Goal: Task Accomplishment & Management: Manage account settings

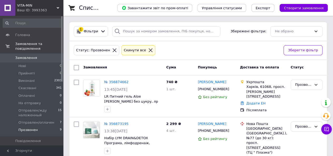
click at [34, 128] on span "Прозвонен" at bounding box center [27, 130] width 19 height 5
click at [118, 81] on link "№ 356874662" at bounding box center [116, 82] width 24 height 4
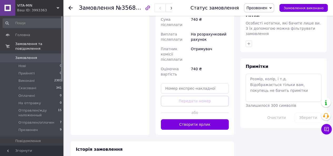
scroll to position [237, 0]
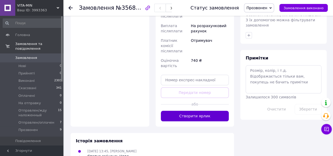
click at [216, 111] on button "Створити ярлик" at bounding box center [195, 116] width 68 height 11
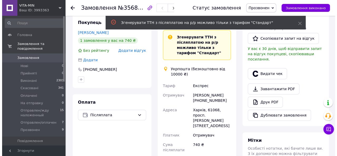
scroll to position [79, 0]
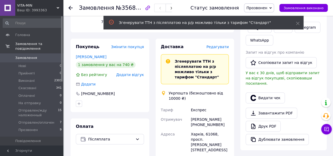
click at [220, 45] on span "Редагувати" at bounding box center [217, 47] width 22 height 4
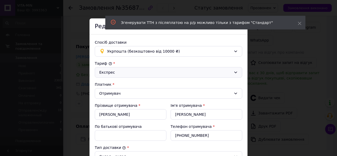
click at [186, 69] on div "Експрес" at bounding box center [165, 72] width 132 height 6
click at [178, 87] on li "Стандарт" at bounding box center [168, 84] width 147 height 10
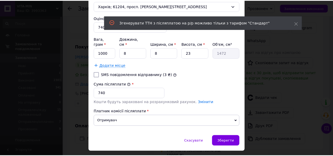
scroll to position [219, 0]
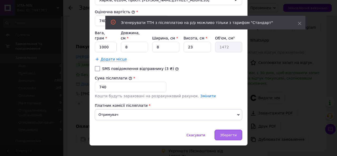
click at [234, 133] on span "Зберегти" at bounding box center [228, 135] width 17 height 4
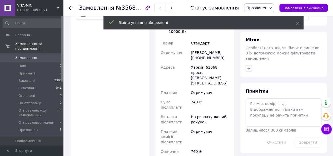
scroll to position [237, 0]
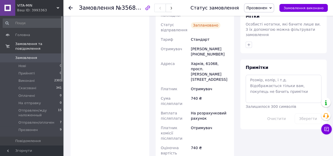
scroll to position [158, 0]
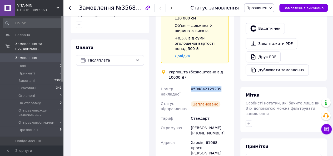
drag, startPoint x: 190, startPoint y: 73, endPoint x: 216, endPoint y: 73, distance: 25.8
click at [216, 84] on div "0504842129239" at bounding box center [210, 91] width 40 height 15
copy div "0504842129239"
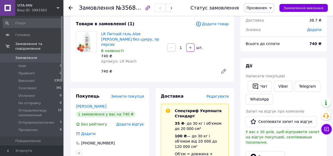
scroll to position [0, 0]
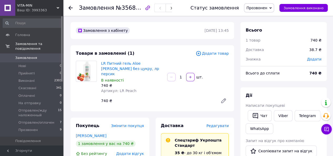
click at [274, 7] on div "Прозвонен Прийнято Виконано Скасовано Оплачено На отправку Отправлен/жду наложе…" at bounding box center [259, 7] width 30 height 9
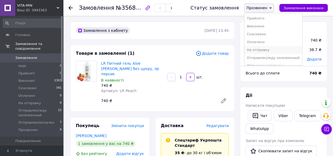
click at [281, 53] on li "На отправку" at bounding box center [273, 50] width 58 height 8
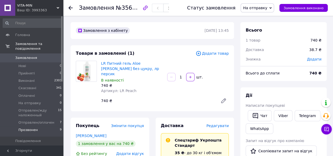
click at [39, 126] on li "Прозвонен 9" at bounding box center [32, 131] width 65 height 10
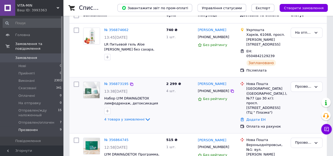
scroll to position [53, 0]
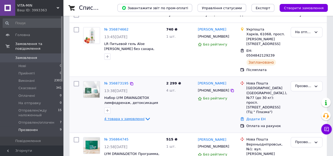
click at [144, 116] on icon at bounding box center [147, 119] width 6 height 6
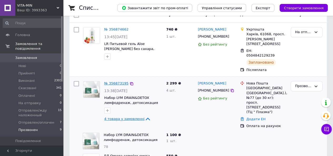
click at [117, 81] on link "№ 356873195" at bounding box center [116, 83] width 24 height 4
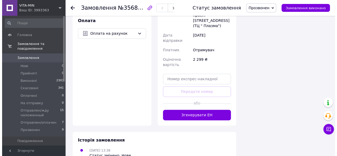
scroll to position [385, 0]
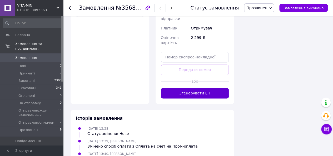
click at [221, 88] on button "Згенерувати ЕН" at bounding box center [195, 93] width 68 height 11
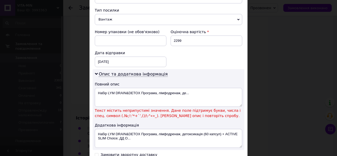
scroll to position [210, 0]
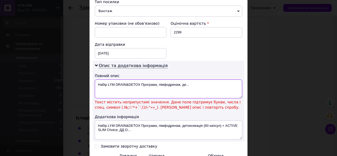
drag, startPoint x: 126, startPoint y: 82, endPoint x: 196, endPoint y: 82, distance: 70.3
click at [196, 82] on textarea "Набір LYM DRAIN&DETOX Програма, лімфодренаж, де..." at bounding box center [168, 88] width 147 height 19
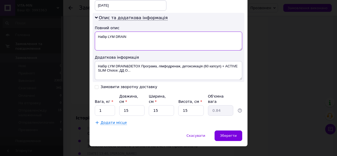
scroll to position [259, 0]
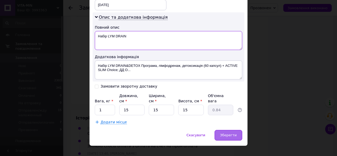
type textarea "Набір LYM DRAIN"
click at [235, 130] on div "Зберегти" at bounding box center [228, 135] width 28 height 11
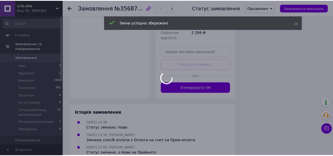
scroll to position [380, 0]
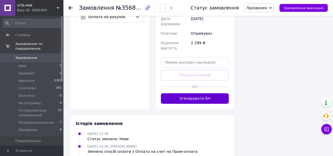
click at [212, 93] on button "Згенерувати ЕН" at bounding box center [195, 98] width 68 height 11
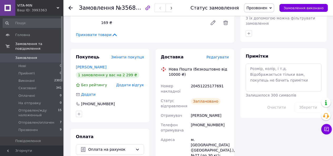
scroll to position [222, 0]
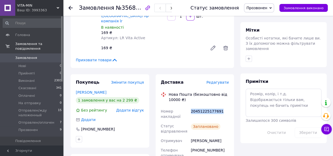
drag, startPoint x: 191, startPoint y: 89, endPoint x: 219, endPoint y: 90, distance: 27.9
click at [219, 107] on div "20451225177691" at bounding box center [210, 114] width 40 height 15
copy div "20451225177691"
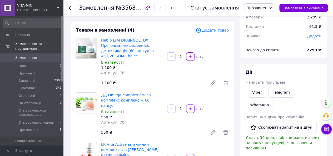
scroll to position [12, 0]
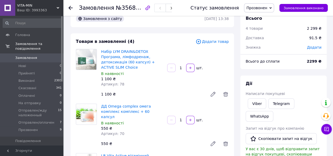
click at [266, 7] on span "Прозвонен" at bounding box center [256, 8] width 21 height 4
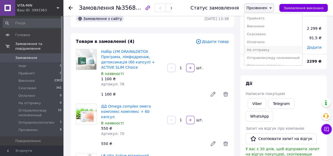
click at [283, 50] on li "На отправку" at bounding box center [273, 50] width 58 height 8
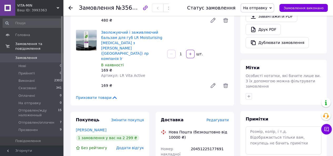
scroll to position [196, 0]
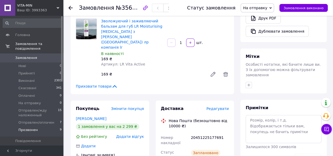
click at [35, 128] on span "Прозвонен" at bounding box center [27, 130] width 19 height 5
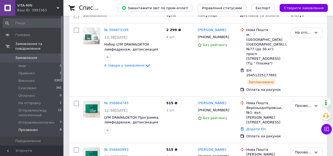
scroll to position [53, 0]
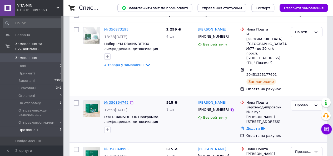
click at [110, 101] on link "№ 356864745" at bounding box center [116, 103] width 24 height 4
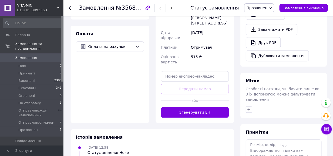
scroll to position [210, 0]
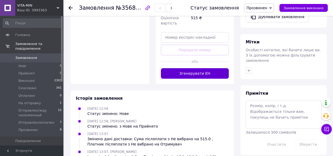
click at [214, 68] on button "Згенерувати ЕН" at bounding box center [195, 73] width 68 height 11
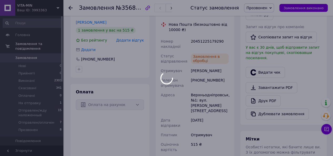
scroll to position [105, 0]
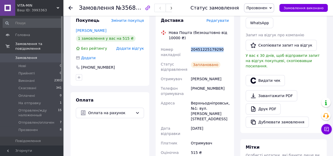
drag, startPoint x: 191, startPoint y: 50, endPoint x: 220, endPoint y: 49, distance: 29.0
click at [220, 49] on div "20451225179290" at bounding box center [210, 52] width 40 height 15
copy div "20451225179290"
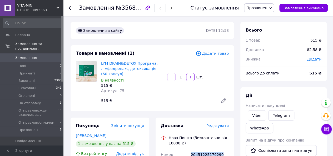
click at [267, 7] on span "Прозвонен" at bounding box center [256, 8] width 21 height 4
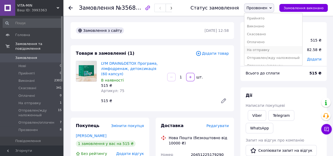
click at [270, 48] on li "На отправку" at bounding box center [273, 50] width 58 height 8
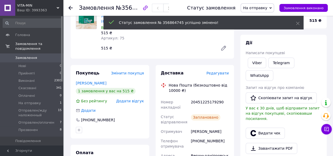
scroll to position [18, 0]
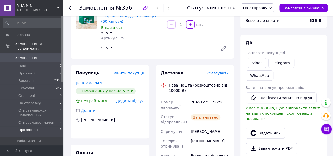
click at [40, 126] on li "Прозвонен 8" at bounding box center [32, 131] width 65 height 10
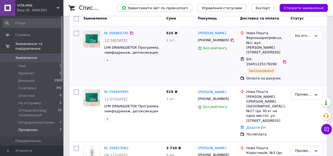
scroll to position [53, 0]
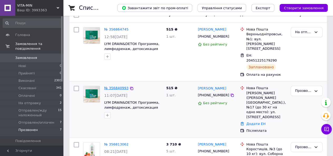
click at [125, 86] on link "№ 356840993" at bounding box center [116, 88] width 24 height 4
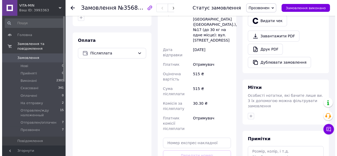
scroll to position [210, 0]
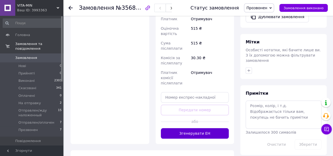
click at [209, 128] on button "Згенерувати ЕН" at bounding box center [195, 133] width 68 height 11
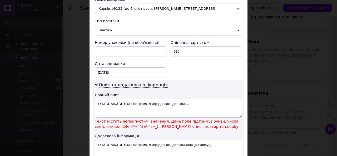
scroll to position [237, 0]
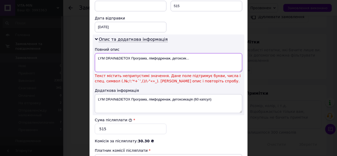
drag, startPoint x: 116, startPoint y: 55, endPoint x: 225, endPoint y: 56, distance: 109.7
click at [225, 56] on textarea "LYM DRAIN&DETOX Програма, лімфодренаж, детоксик..." at bounding box center [168, 62] width 147 height 19
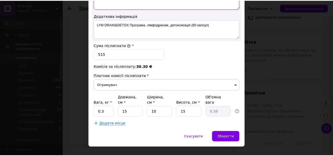
scroll to position [301, 0]
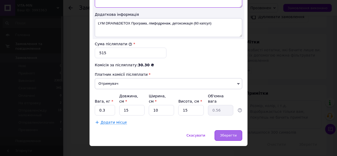
type textarea "LYM DRAIN"
click at [234, 133] on span "Зберегти" at bounding box center [228, 135] width 17 height 4
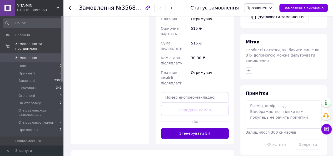
drag, startPoint x: 217, startPoint y: 112, endPoint x: 224, endPoint y: 110, distance: 8.1
click at [217, 128] on button "Згенерувати ЕН" at bounding box center [195, 133] width 68 height 11
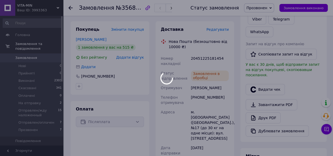
scroll to position [79, 0]
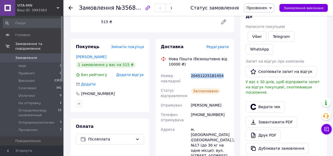
drag, startPoint x: 191, startPoint y: 74, endPoint x: 219, endPoint y: 76, distance: 28.7
click at [219, 76] on div "20451225181454" at bounding box center [210, 78] width 40 height 15
copy div "20451225181454"
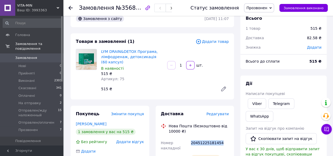
scroll to position [0, 0]
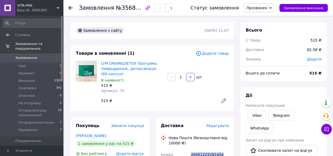
click at [265, 6] on span "Прозвонен" at bounding box center [256, 8] width 21 height 4
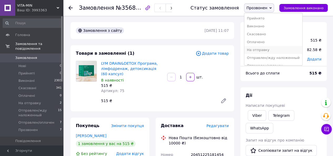
click at [284, 50] on li "На отправку" at bounding box center [273, 50] width 58 height 8
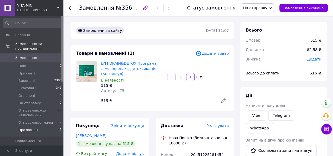
click at [35, 128] on span "Прозвонен" at bounding box center [27, 130] width 19 height 5
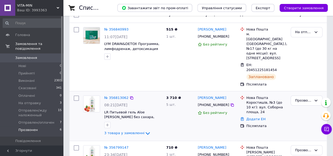
scroll to position [79, 0]
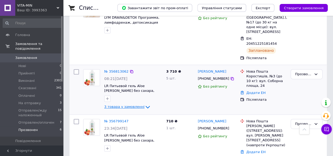
click at [144, 104] on icon at bounding box center [147, 107] width 6 height 6
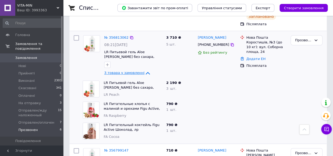
scroll to position [105, 0]
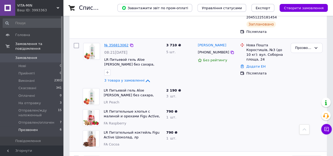
click at [119, 43] on link "№ 356813062" at bounding box center [116, 45] width 24 height 4
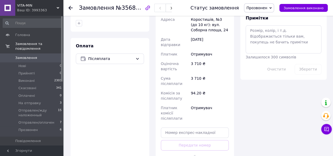
scroll to position [368, 0]
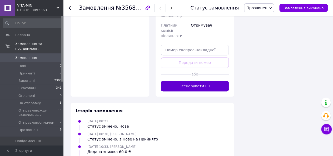
click at [205, 81] on button "Згенерувати ЕН" at bounding box center [195, 86] width 68 height 11
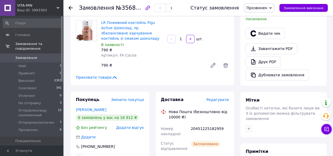
scroll to position [184, 0]
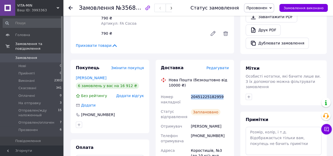
drag, startPoint x: 190, startPoint y: 86, endPoint x: 210, endPoint y: 86, distance: 19.7
click at [222, 92] on div "20451225182959" at bounding box center [210, 99] width 40 height 15
copy div "20451225182959"
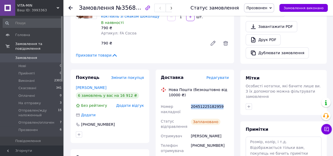
scroll to position [210, 0]
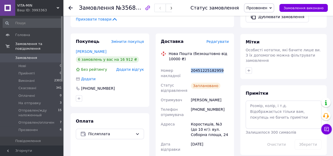
click at [256, 8] on span "Прозвонен" at bounding box center [256, 8] width 21 height 4
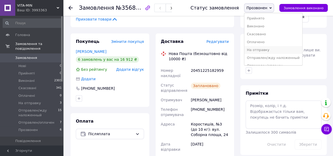
click at [273, 52] on li "На отправку" at bounding box center [273, 50] width 58 height 8
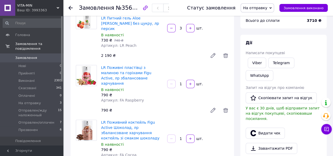
scroll to position [26, 0]
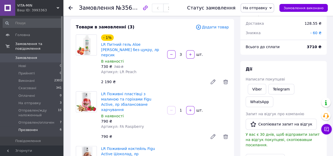
click at [36, 127] on li "Прозвонен 6" at bounding box center [32, 131] width 65 height 10
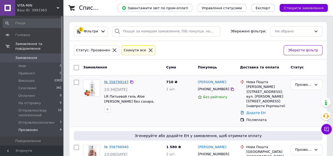
click at [117, 83] on link "№ 356799147" at bounding box center [116, 82] width 24 height 4
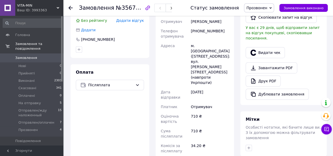
scroll to position [184, 0]
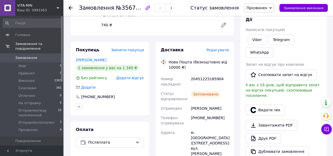
scroll to position [53, 0]
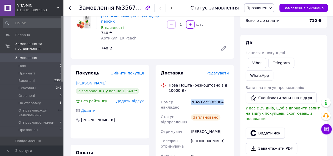
drag, startPoint x: 191, startPoint y: 97, endPoint x: 220, endPoint y: 99, distance: 29.0
click at [220, 99] on div "20451225185904" at bounding box center [210, 104] width 40 height 15
copy div "20451225185904"
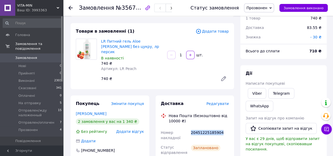
scroll to position [0, 0]
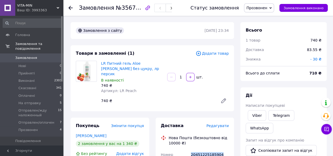
drag, startPoint x: 258, startPoint y: 10, endPoint x: 261, endPoint y: 12, distance: 3.7
click at [259, 9] on span "Прозвонен" at bounding box center [256, 8] width 21 height 4
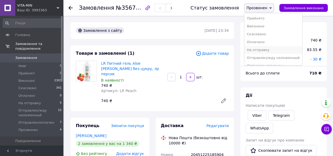
click at [269, 49] on li "На отправку" at bounding box center [273, 50] width 58 height 8
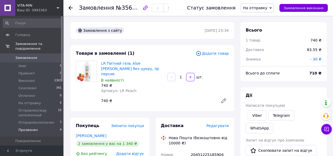
click at [34, 128] on span "Прозвонен" at bounding box center [27, 130] width 19 height 5
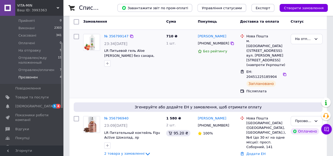
scroll to position [79, 0]
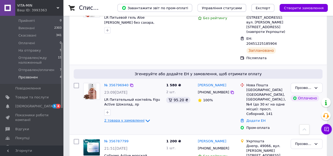
click at [135, 118] on span "2 товара у замовленні" at bounding box center [124, 120] width 40 height 4
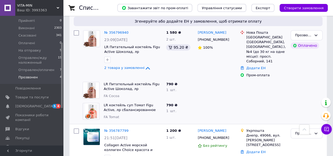
scroll to position [105, 0]
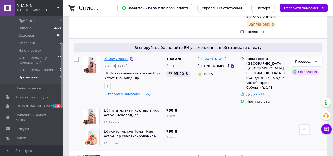
click at [121, 57] on link "№ 356796940" at bounding box center [116, 59] width 24 height 4
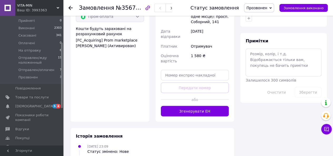
scroll to position [474, 0]
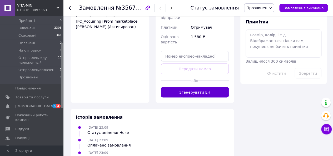
click at [221, 87] on button "Згенерувати ЕН" at bounding box center [195, 92] width 68 height 11
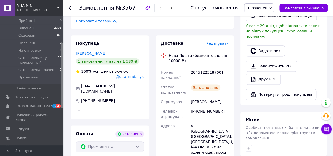
scroll to position [316, 0]
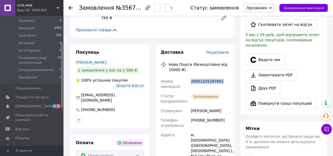
drag, startPoint x: 189, startPoint y: 71, endPoint x: 219, endPoint y: 71, distance: 29.7
click at [219, 77] on div "20451225187601" at bounding box center [210, 84] width 40 height 15
copy div "20451225187601"
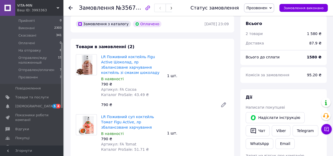
scroll to position [184, 0]
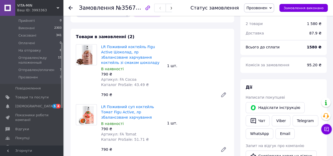
click at [267, 9] on span "Прозвонен" at bounding box center [256, 8] width 21 height 4
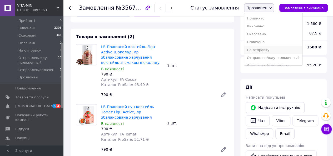
click at [282, 51] on li "На отправку" at bounding box center [273, 50] width 58 height 8
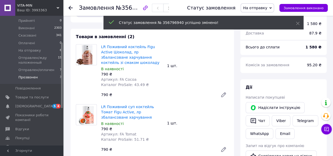
click at [34, 75] on span "Прозвонен" at bounding box center [27, 77] width 19 height 5
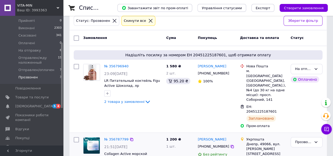
scroll to position [79, 0]
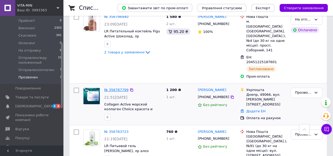
click at [108, 88] on link "№ 356787799" at bounding box center [116, 90] width 24 height 4
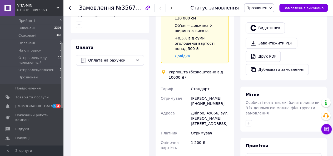
scroll to position [237, 0]
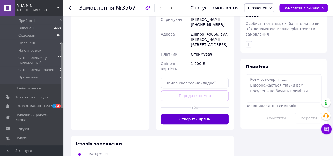
click at [200, 114] on button "Створити ярлик" at bounding box center [195, 119] width 68 height 11
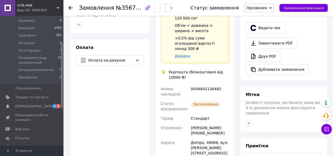
scroll to position [105, 0]
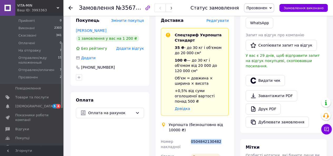
drag, startPoint x: 191, startPoint y: 126, endPoint x: 229, endPoint y: 126, distance: 38.2
click at [229, 137] on div "0504842130482" at bounding box center [210, 144] width 40 height 15
copy div "0504842130482"
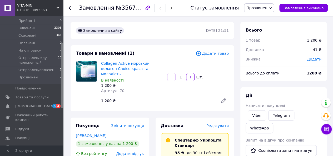
scroll to position [0, 0]
drag, startPoint x: 272, startPoint y: 8, endPoint x: 271, endPoint y: 11, distance: 2.7
click at [267, 8] on span "Прозвонен" at bounding box center [256, 8] width 21 height 4
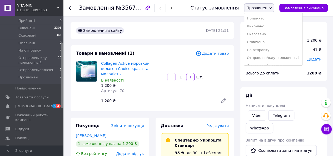
drag, startPoint x: 277, startPoint y: 49, endPoint x: 273, endPoint y: 52, distance: 4.7
click at [276, 50] on li "На отправку" at bounding box center [273, 50] width 58 height 8
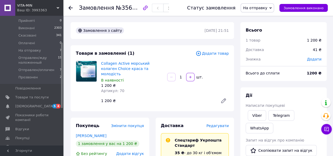
click at [38, 74] on li "Прозвонен 2" at bounding box center [32, 79] width 65 height 10
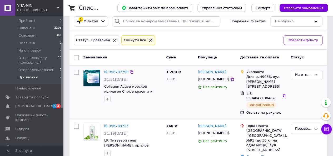
scroll to position [16, 0]
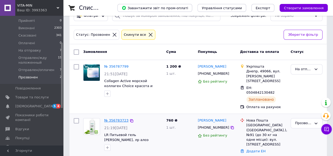
click at [115, 118] on link "№ 356783723" at bounding box center [116, 120] width 24 height 4
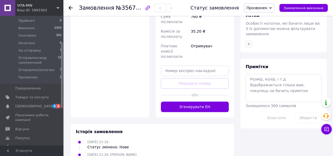
scroll to position [239, 0]
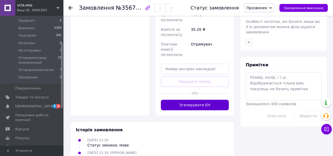
click at [214, 100] on button "Згенерувати ЕН" at bounding box center [195, 105] width 68 height 11
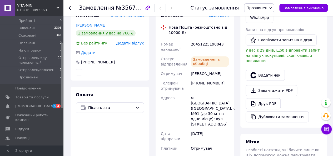
scroll to position [81, 0]
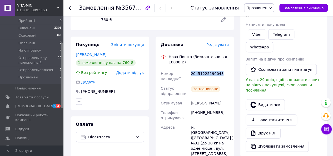
drag, startPoint x: 190, startPoint y: 68, endPoint x: 219, endPoint y: 68, distance: 28.4
click at [219, 69] on div "20451225190043" at bounding box center [210, 76] width 40 height 15
copy div "20451225190043"
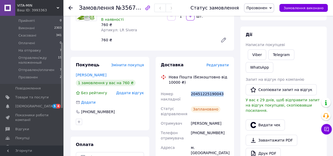
scroll to position [0, 0]
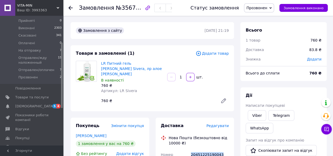
drag, startPoint x: 267, startPoint y: 8, endPoint x: 269, endPoint y: 13, distance: 5.5
click at [267, 8] on span "Прозвонен" at bounding box center [256, 8] width 21 height 4
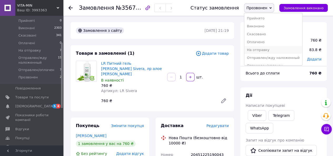
click at [276, 50] on li "На отправку" at bounding box center [273, 50] width 58 height 8
